Goal: Task Accomplishment & Management: Manage account settings

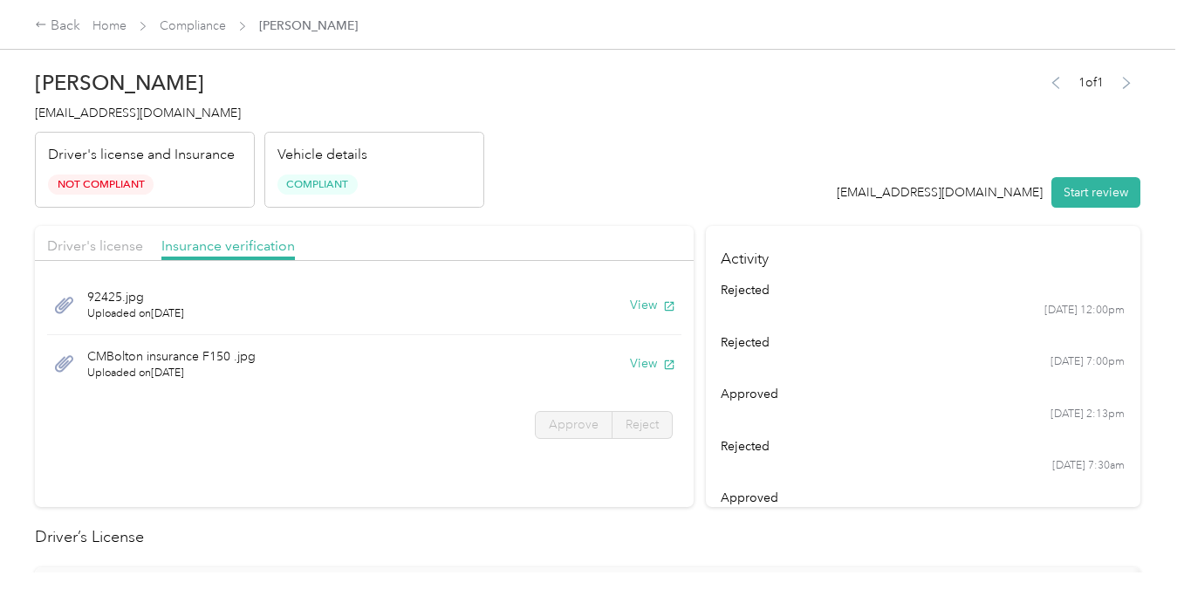
scroll to position [63, 0]
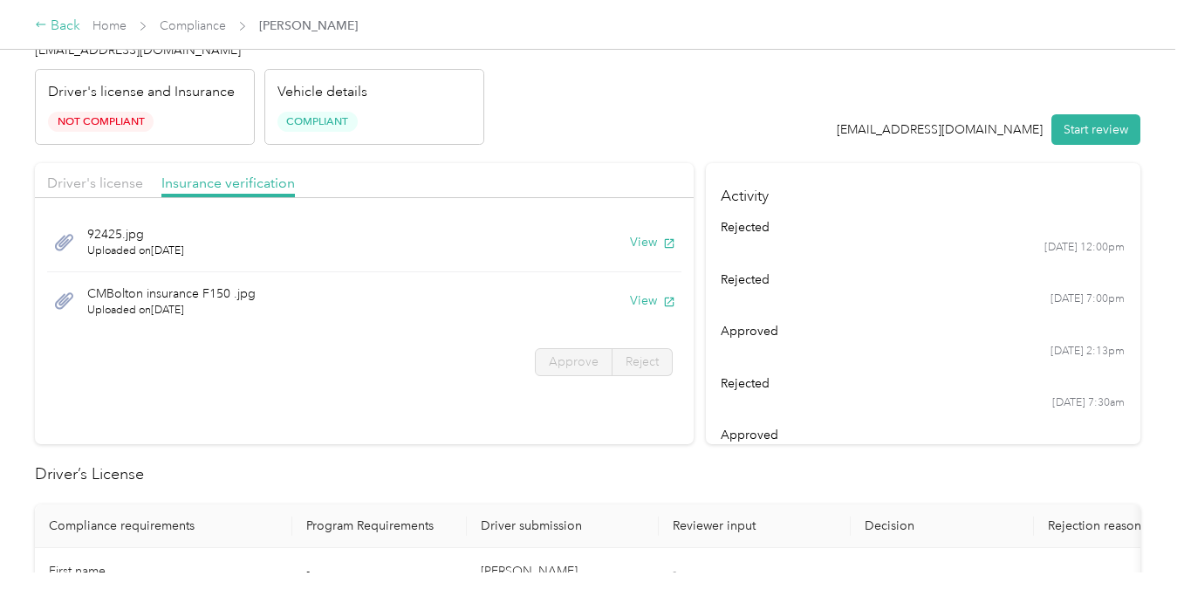
click at [47, 29] on div "Back" at bounding box center [57, 26] width 45 height 21
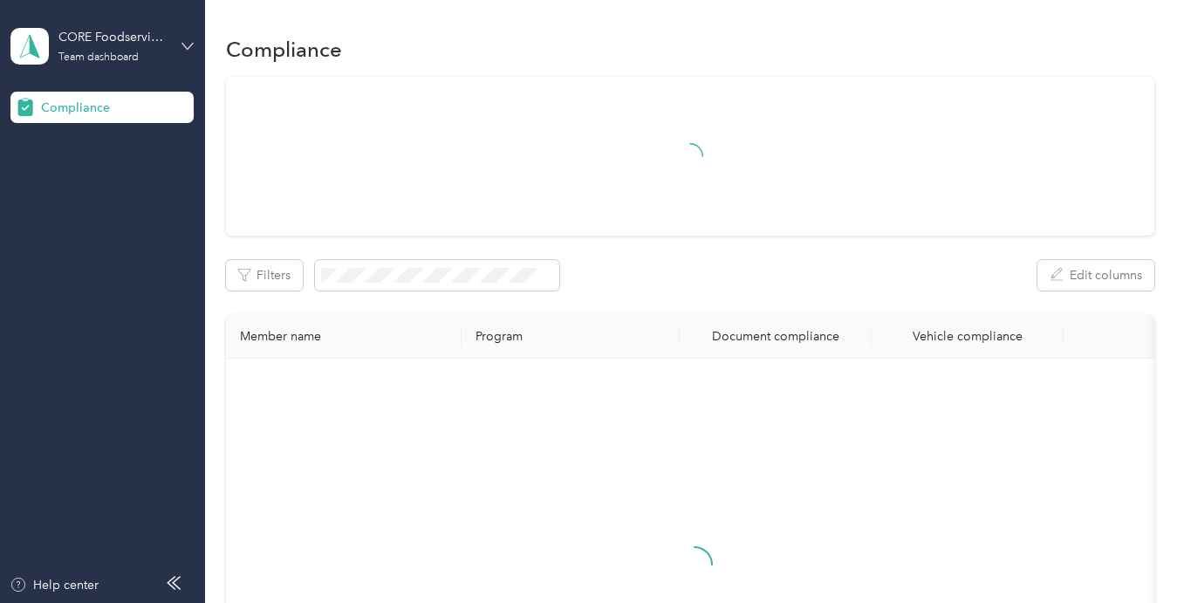
click at [185, 45] on icon at bounding box center [188, 46] width 12 height 12
click at [163, 182] on div "Log out" at bounding box center [195, 183] width 343 height 31
